Goal: Task Accomplishment & Management: Manage account settings

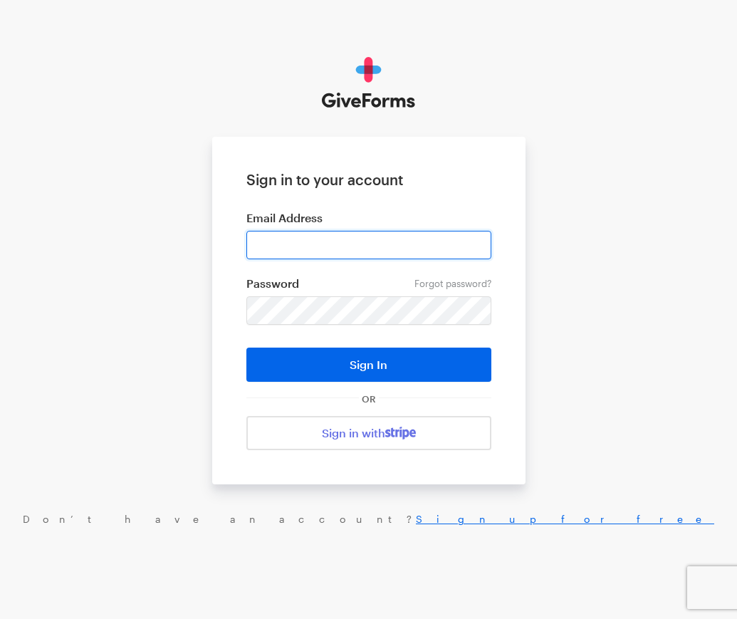
type input "mlee@justfund.us"
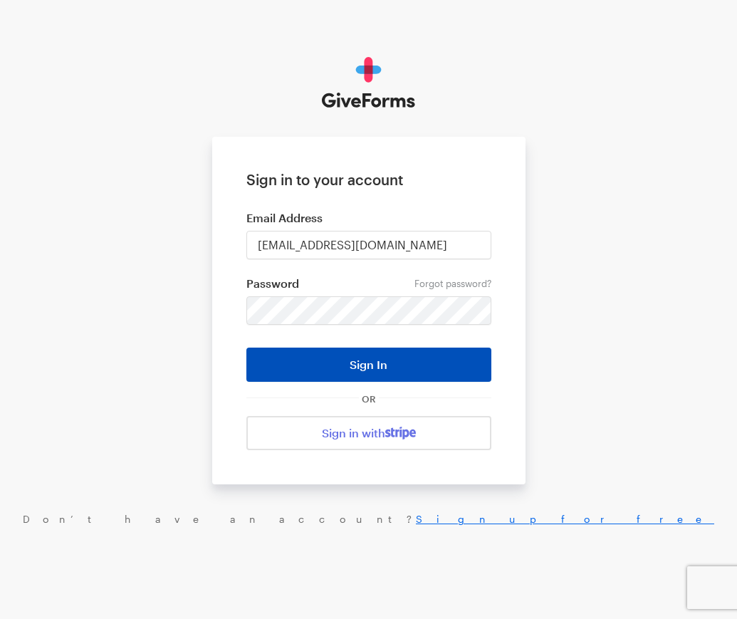
click at [321, 367] on button "Sign In" at bounding box center [368, 365] width 245 height 34
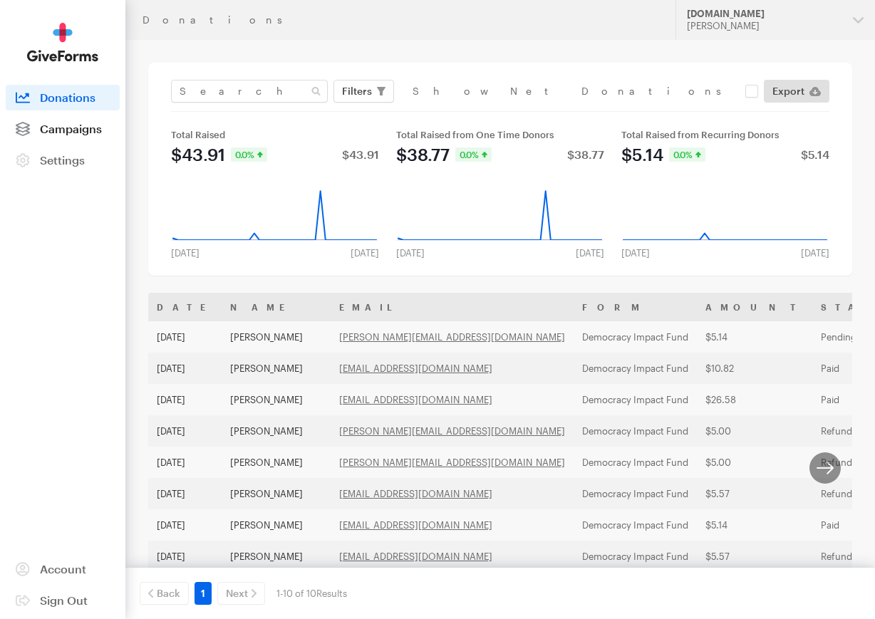
click at [66, 128] on span "Campaigns" at bounding box center [71, 129] width 62 height 14
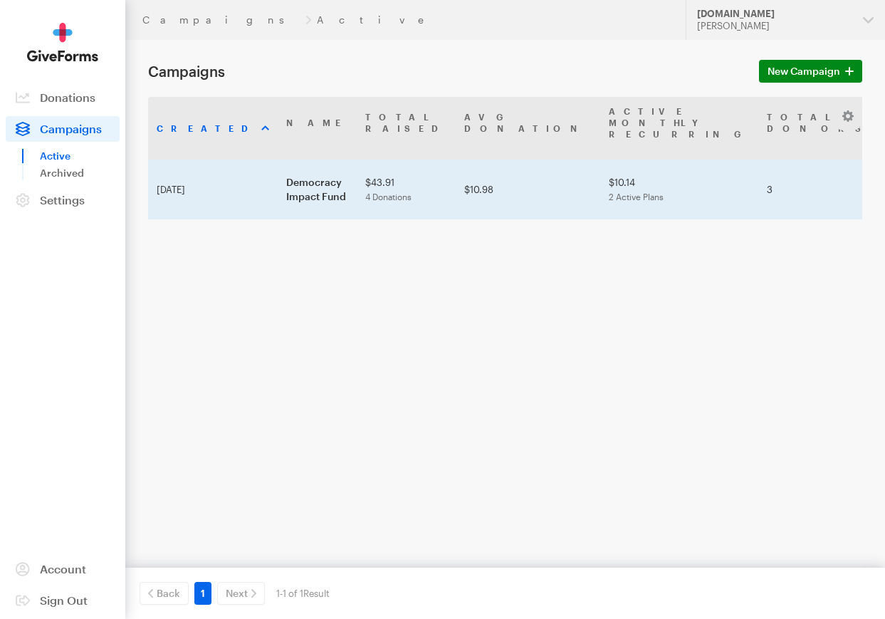
click at [282, 190] on td "Democracy Impact Fund" at bounding box center [317, 190] width 79 height 60
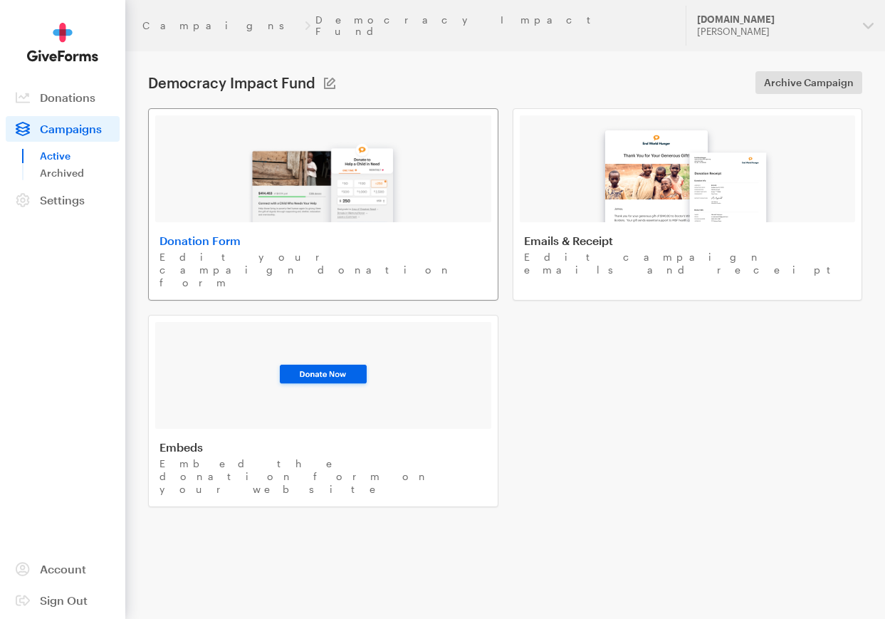
click at [355, 170] on img at bounding box center [323, 176] width 167 height 91
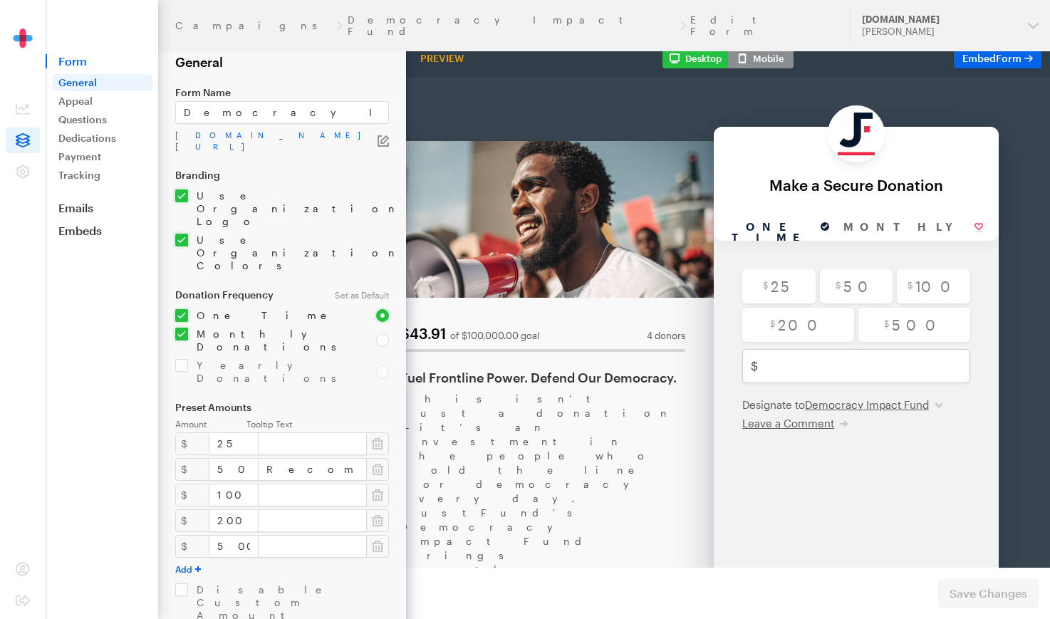
scroll to position [140, 0]
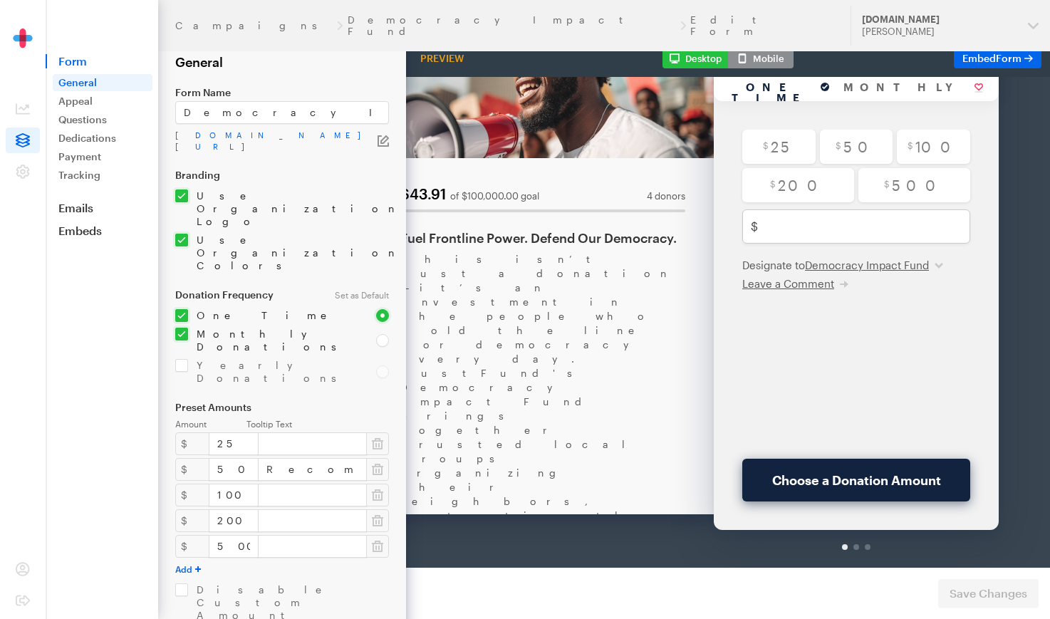
click at [492, 245] on div "This isn’t just a donation—it’s an investment in the people who hold the line f…" at bounding box center [542, 571] width 285 height 712
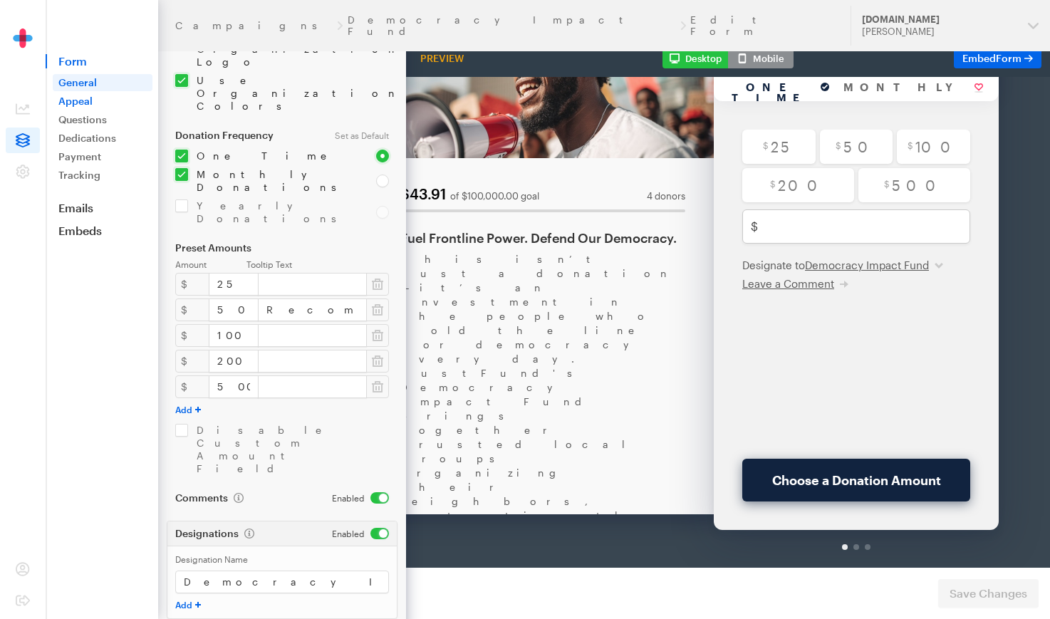
click at [68, 107] on link "Appeal" at bounding box center [103, 101] width 100 height 17
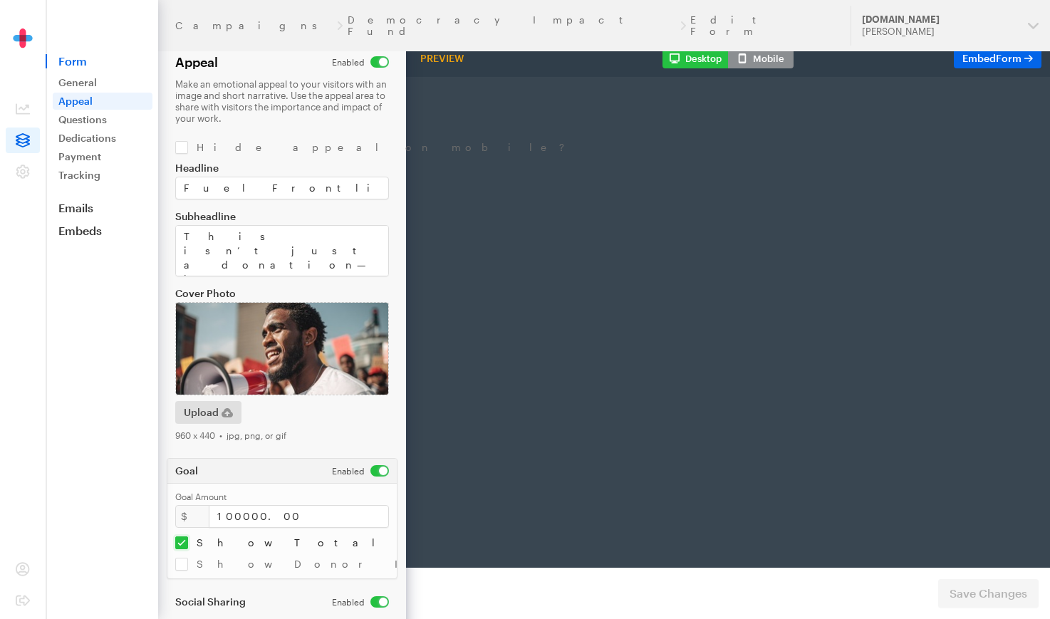
scroll to position [0, 37]
click at [264, 255] on textarea "This isn’t just a donation—it’s an investment in the people who hold the line f…" at bounding box center [282, 250] width 214 height 51
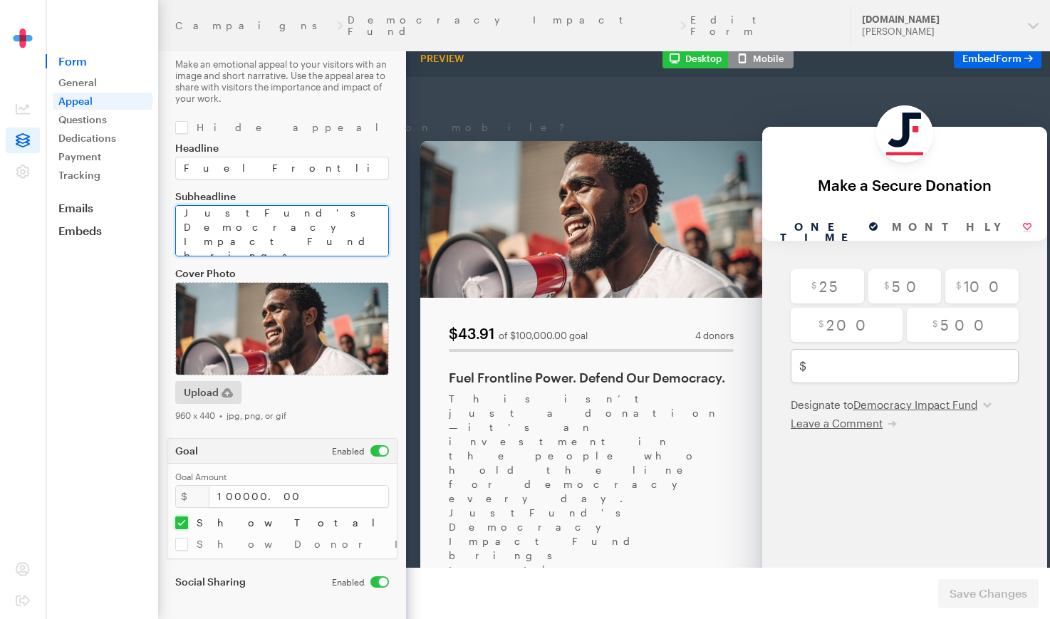
scroll to position [163, 0]
click at [306, 233] on textarea "This isn’t just a donation—it’s an investment in the people who hold the line f…" at bounding box center [282, 230] width 214 height 51
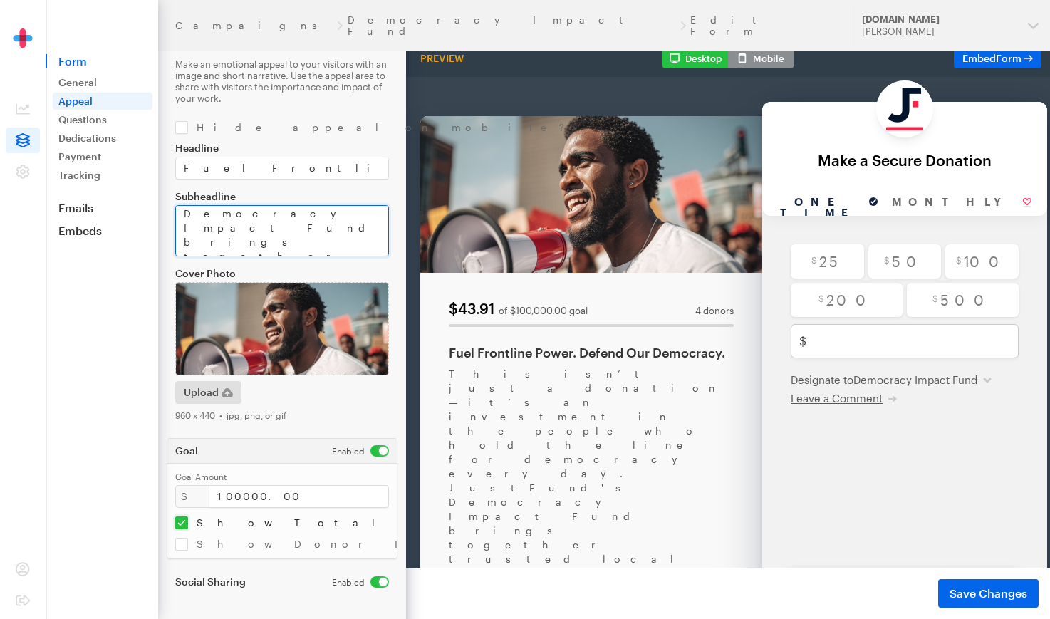
scroll to position [190, 0]
type textarea "This isn’t just a donation—it’s an investment in the people who hold the line f…"
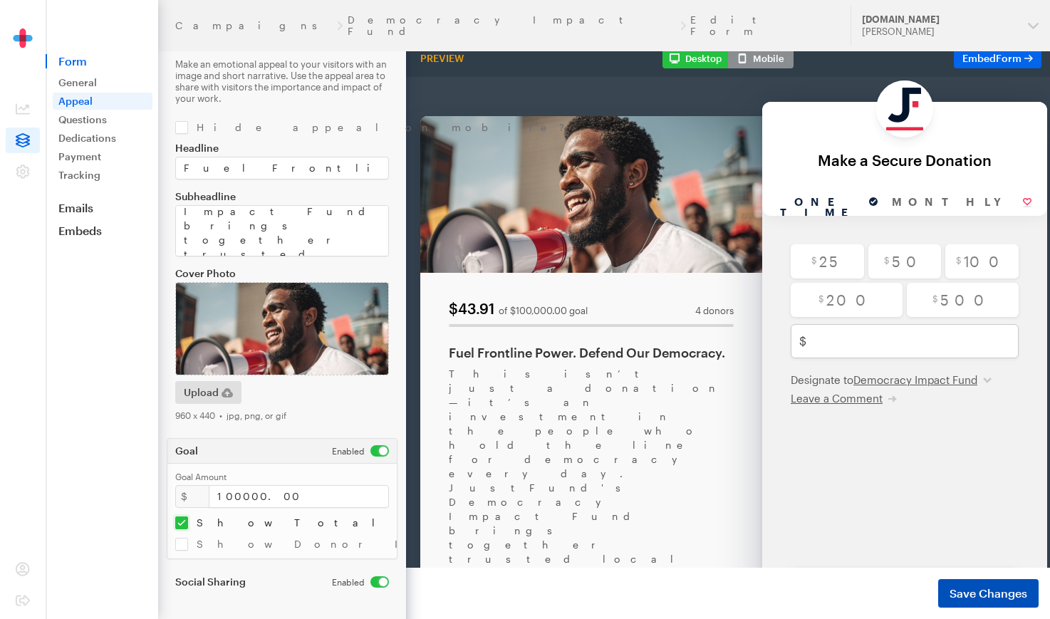
click at [1017, 595] on span "Save Changes" at bounding box center [988, 593] width 78 height 17
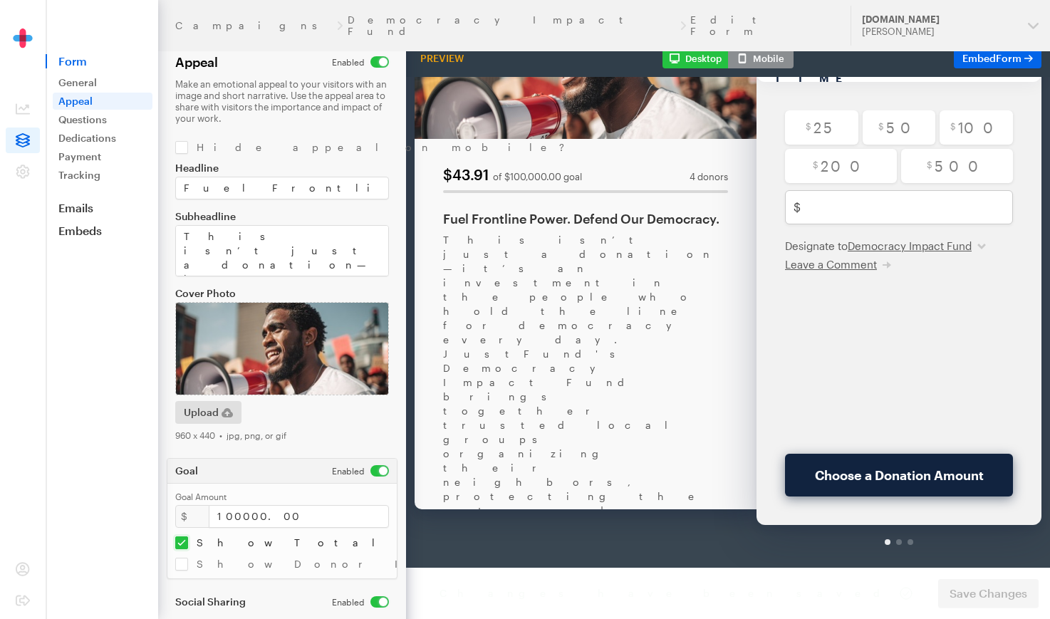
scroll to position [189, 0]
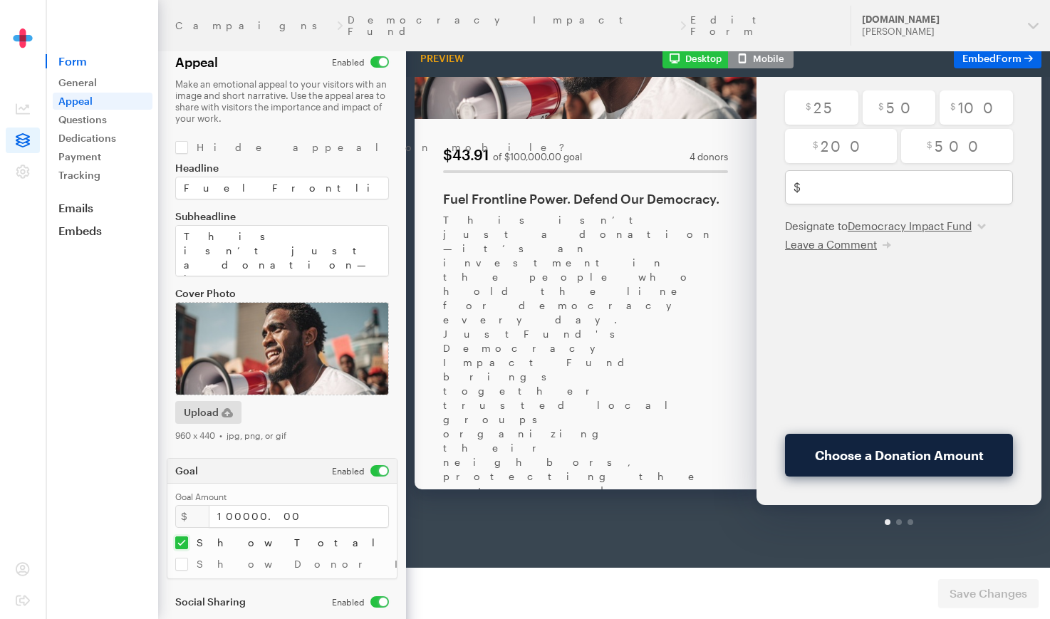
click at [551, 302] on div "This isn’t just a donation—it’s an investment in the people who hold the line f…" at bounding box center [585, 546] width 285 height 741
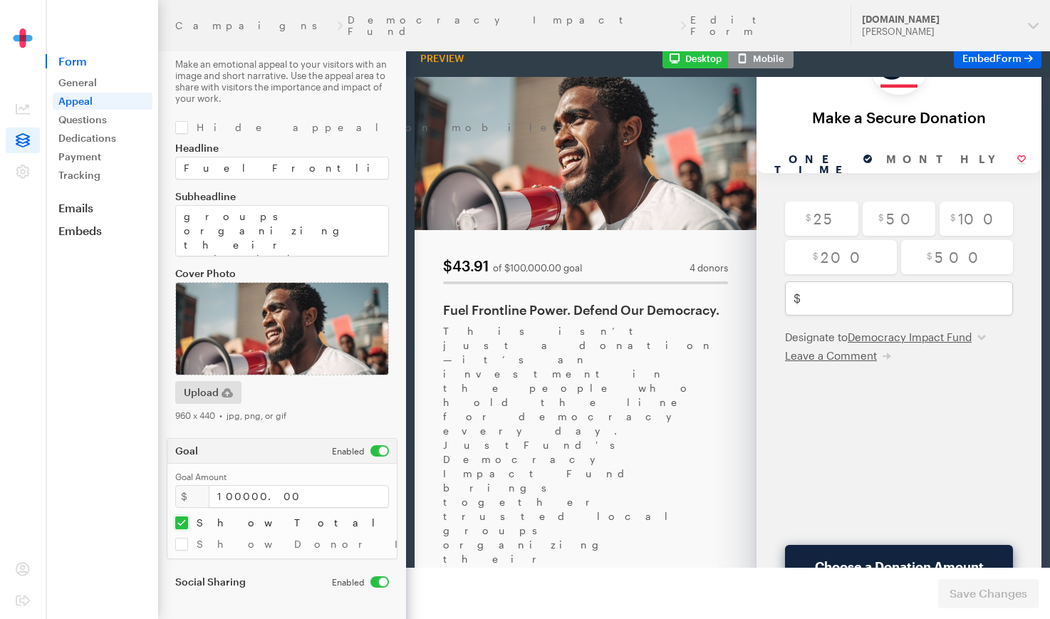
scroll to position [71, 0]
